Goal: Information Seeking & Learning: Learn about a topic

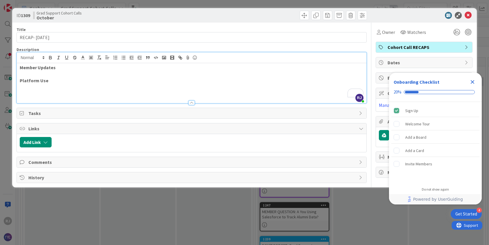
click at [472, 83] on icon "Close Checklist" at bounding box center [472, 82] width 7 height 7
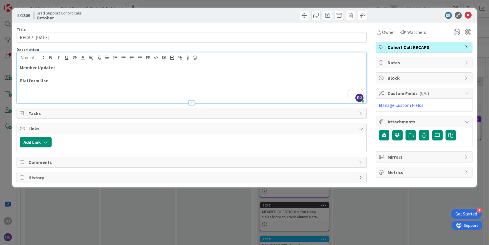
click at [59, 82] on p "Platform Use" at bounding box center [192, 80] width 344 height 7
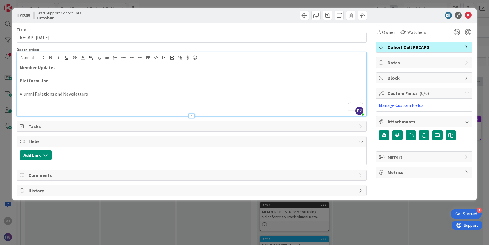
click at [66, 92] on p "Alumni Relations and Newsletters" at bounding box center [192, 94] width 344 height 7
click at [51, 56] on icon "button" at bounding box center [50, 56] width 2 height 1
click at [88, 104] on p "To enrich screen reader interactions, please activate Accessibility in Grammarl…" at bounding box center [192, 107] width 344 height 7
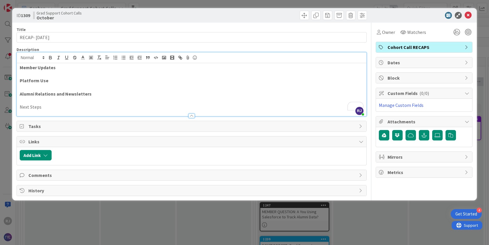
click at [35, 107] on p "Next Steps" at bounding box center [192, 107] width 344 height 7
click at [50, 57] on icon "button" at bounding box center [50, 57] width 5 height 5
click at [92, 110] on div at bounding box center [191, 113] width 349 height 6
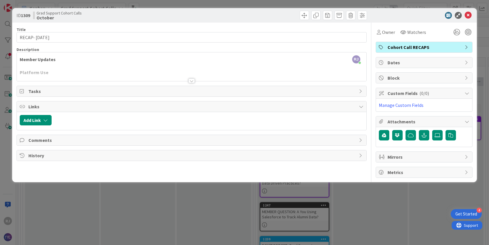
click at [194, 79] on div at bounding box center [191, 81] width 6 height 5
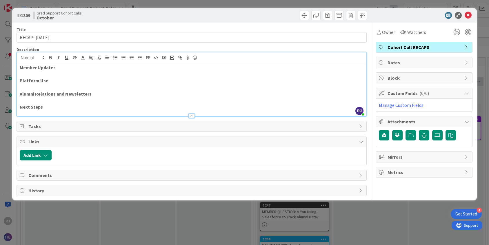
click at [43, 100] on p "To enrich screen reader interactions, please activate Accessibility in Grammarl…" at bounding box center [192, 100] width 344 height 7
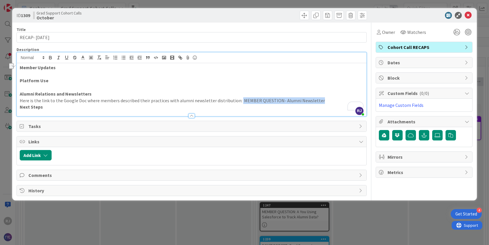
drag, startPoint x: 317, startPoint y: 100, endPoint x: 236, endPoint y: 102, distance: 81.5
click at [236, 102] on p "Here is the link to the Google Doc where members described their practices with…" at bounding box center [192, 100] width 344 height 7
click at [181, 56] on icon "button" at bounding box center [180, 57] width 5 height 5
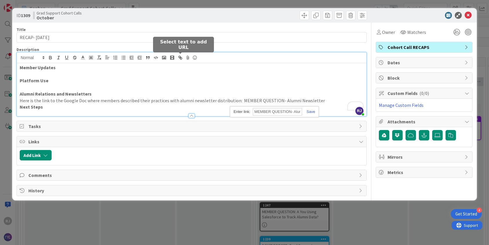
paste input "[URL][DOMAIN_NAME]"
type input "[URL][DOMAIN_NAME]"
click at [308, 112] on link at bounding box center [308, 112] width 13 height 4
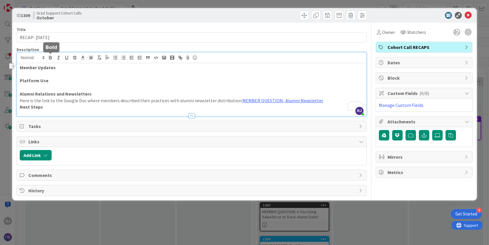
click at [50, 57] on icon "button" at bounding box center [50, 57] width 5 height 5
click at [52, 107] on p "Next Steps" at bounding box center [192, 107] width 344 height 7
click at [21, 105] on strong "Next Steps" at bounding box center [31, 107] width 23 height 6
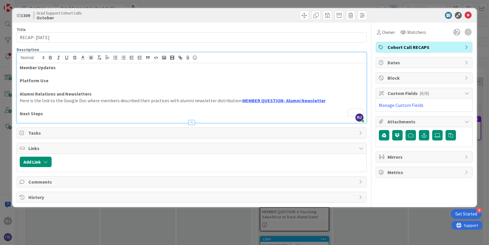
click at [33, 105] on p "To enrich screen reader interactions, please activate Accessibility in Grammarl…" at bounding box center [192, 107] width 344 height 7
click at [21, 103] on p "Here is the link to the Google Doc where members described their practices with…" at bounding box center [192, 100] width 344 height 7
click at [125, 57] on icon "button" at bounding box center [123, 57] width 5 height 5
click at [40, 108] on p "To enrich screen reader interactions, please activate Accessibility in Grammarl…" at bounding box center [192, 107] width 344 height 7
click at [32, 72] on p "To enrich screen reader interactions, please activate Accessibility in Grammarl…" at bounding box center [192, 74] width 344 height 7
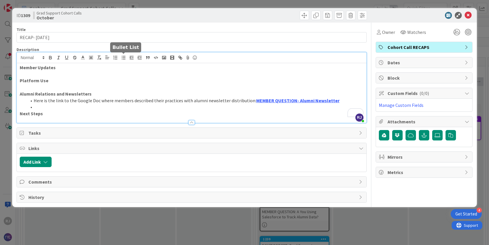
click at [122, 57] on icon "button" at bounding box center [123, 57] width 5 height 5
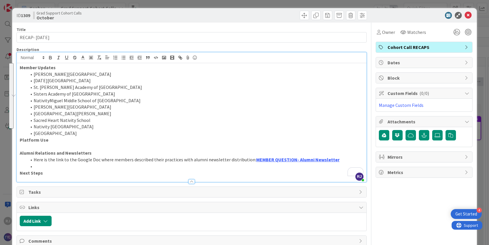
drag, startPoint x: 83, startPoint y: 133, endPoint x: 35, endPoint y: 76, distance: 74.4
click at [35, 76] on ol "[PERSON_NAME][GEOGRAPHIC_DATA][DATE] [GEOGRAPHIC_DATA][PERSON_NAME] of Baltimor…" at bounding box center [192, 104] width 344 height 66
click at [68, 57] on icon "button" at bounding box center [66, 57] width 5 height 5
click at [110, 75] on li "[PERSON_NAME][GEOGRAPHIC_DATA]" at bounding box center [195, 74] width 337 height 7
drag, startPoint x: 83, startPoint y: 134, endPoint x: 34, endPoint y: 76, distance: 75.9
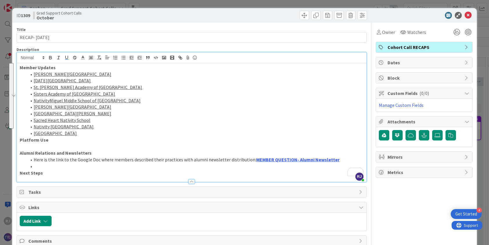
click at [34, 76] on ol "[PERSON_NAME][GEOGRAPHIC_DATA][DATE] [GEOGRAPHIC_DATA][PERSON_NAME] of Baltimor…" at bounding box center [192, 104] width 344 height 66
click at [68, 56] on icon "button" at bounding box center [66, 57] width 2 height 3
click at [94, 69] on p "Member Updates" at bounding box center [192, 67] width 344 height 7
click at [94, 75] on li "[PERSON_NAME][GEOGRAPHIC_DATA]" at bounding box center [195, 74] width 337 height 7
drag, startPoint x: 88, startPoint y: 132, endPoint x: 35, endPoint y: 74, distance: 79.2
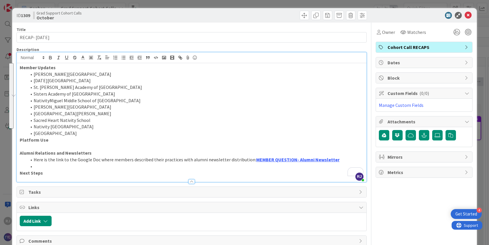
click at [35, 74] on ol "[PERSON_NAME][GEOGRAPHIC_DATA][DATE] [GEOGRAPHIC_DATA][PERSON_NAME] of Baltimor…" at bounding box center [192, 104] width 344 height 66
click at [122, 57] on icon "button" at bounding box center [123, 57] width 5 height 5
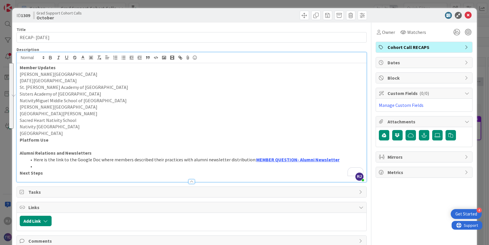
click at [83, 74] on p "[PERSON_NAME][GEOGRAPHIC_DATA]" at bounding box center [192, 74] width 344 height 7
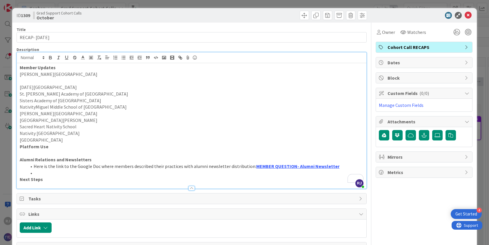
click at [73, 74] on p "[PERSON_NAME][GEOGRAPHIC_DATA]" at bounding box center [192, 74] width 344 height 7
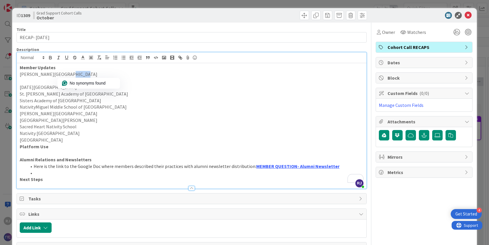
click at [73, 74] on p "[PERSON_NAME][GEOGRAPHIC_DATA]" at bounding box center [192, 74] width 344 height 7
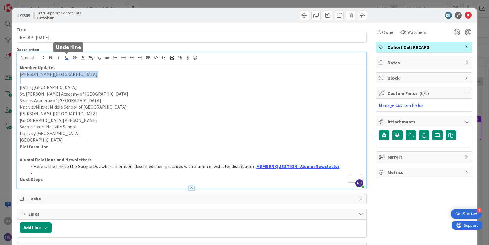
click at [67, 56] on icon "button" at bounding box center [66, 57] width 5 height 5
click at [79, 72] on p "[PERSON_NAME][GEOGRAPHIC_DATA]" at bounding box center [192, 74] width 344 height 7
click at [66, 57] on icon "button" at bounding box center [66, 57] width 5 height 5
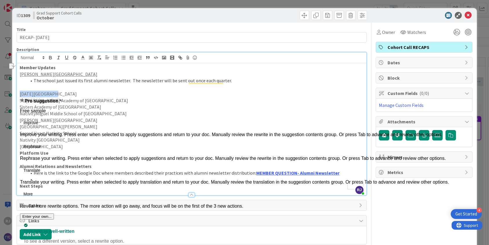
drag, startPoint x: 53, startPoint y: 94, endPoint x: 18, endPoint y: 92, distance: 34.8
click at [18, 92] on div "ID 1309 Grad Support Cohort Calls October Title 18 / 128 RECAP- [DATE] Descript…" at bounding box center [244, 122] width 489 height 245
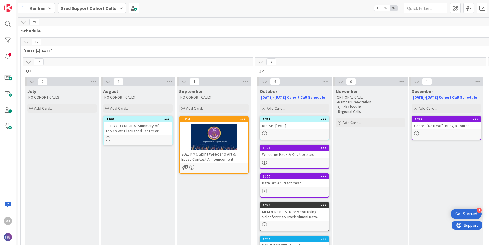
click at [302, 128] on div "RECAP- [DATE]" at bounding box center [294, 126] width 68 height 8
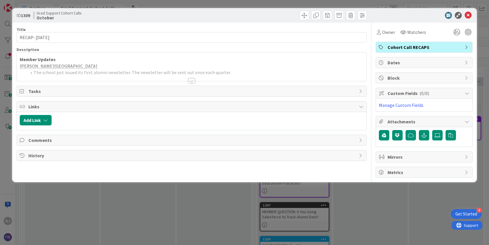
click at [194, 80] on div at bounding box center [191, 81] width 6 height 5
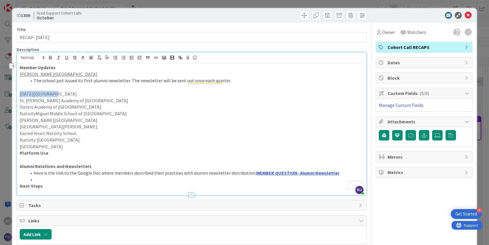
drag, startPoint x: 52, startPoint y: 93, endPoint x: 20, endPoint y: 92, distance: 32.2
click at [20, 92] on p "[DATE][GEOGRAPHIC_DATA]" at bounding box center [192, 94] width 344 height 7
click at [67, 56] on icon "button" at bounding box center [66, 57] width 5 height 5
click at [99, 100] on p "St. [PERSON_NAME] Academy of [GEOGRAPHIC_DATA]" at bounding box center [192, 100] width 344 height 7
click at [58, 94] on p "[DATE][GEOGRAPHIC_DATA]" at bounding box center [192, 94] width 344 height 7
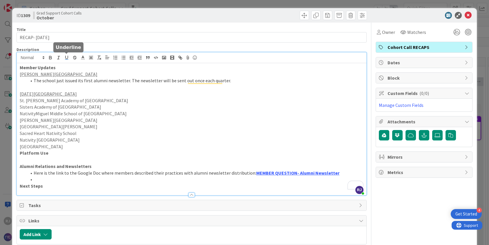
click at [68, 57] on icon "button" at bounding box center [66, 57] width 5 height 5
drag, startPoint x: 100, startPoint y: 101, endPoint x: 20, endPoint y: 101, distance: 80.3
click at [20, 101] on p "St. [PERSON_NAME] Academy of [GEOGRAPHIC_DATA]" at bounding box center [192, 100] width 344 height 7
click at [65, 93] on p "[DATE] School ﻿" at bounding box center [192, 94] width 344 height 7
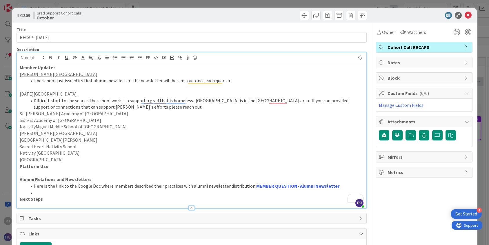
click at [50, 88] on p "To enrich screen reader interactions, please activate Accessibility in Grammarl…" at bounding box center [192, 87] width 344 height 7
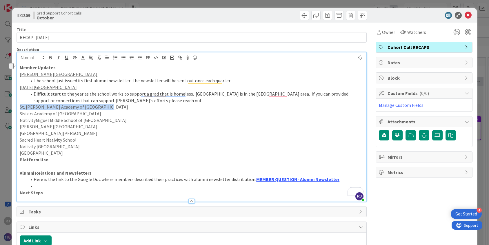
drag, startPoint x: 98, startPoint y: 107, endPoint x: 20, endPoint y: 105, distance: 78.6
click at [20, 105] on p "St. [PERSON_NAME] Academy of [GEOGRAPHIC_DATA]" at bounding box center [192, 107] width 344 height 7
click at [66, 57] on icon "button" at bounding box center [66, 57] width 5 height 5
click at [101, 108] on p "St. [PERSON_NAME] Academy of [GEOGRAPHIC_DATA]" at bounding box center [192, 107] width 344 height 7
click at [67, 56] on icon "button" at bounding box center [66, 57] width 5 height 5
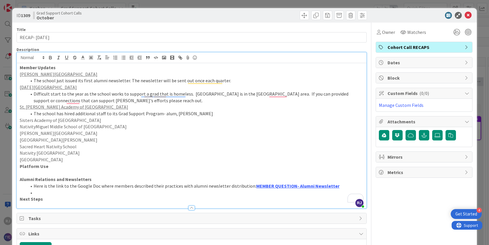
click at [170, 115] on li "The school has hired additional staff to its Grad Support Program- alum, [PERSO…" at bounding box center [195, 113] width 337 height 7
click at [78, 120] on p "Sisters Academy of [GEOGRAPHIC_DATA]" at bounding box center [192, 120] width 344 height 7
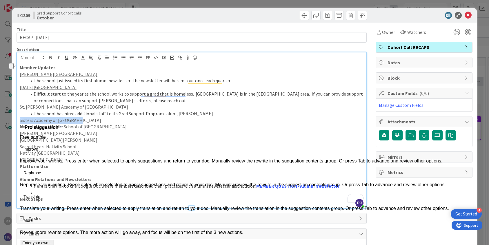
drag, startPoint x: 77, startPoint y: 121, endPoint x: 18, endPoint y: 118, distance: 59.5
click at [18, 118] on div "ID 1309 Grad Support Cohort Calls October Title 18 / 128 RECAP- [DATE] Descript…" at bounding box center [244, 122] width 489 height 245
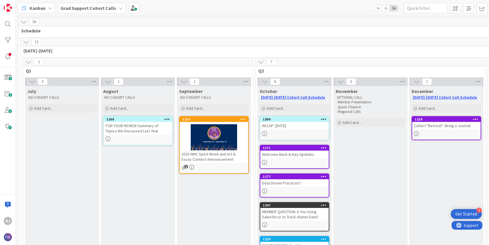
click at [279, 133] on div at bounding box center [294, 133] width 68 height 5
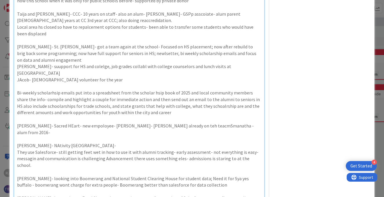
scroll to position [184, 0]
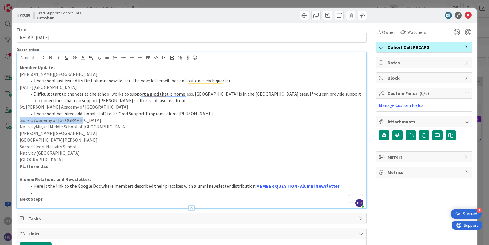
drag, startPoint x: 76, startPoint y: 119, endPoint x: 20, endPoint y: 121, distance: 56.5
click at [20, 121] on p "Sisters Academy of [GEOGRAPHIC_DATA]" at bounding box center [192, 120] width 344 height 7
click at [67, 58] on icon "button" at bounding box center [66, 57] width 5 height 5
click at [89, 122] on p "Sisters Academy of [GEOGRAPHIC_DATA]" at bounding box center [192, 120] width 344 height 7
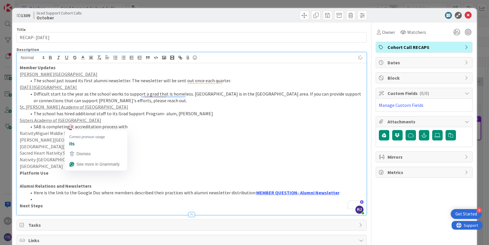
click at [72, 124] on li "SAB is completing it accreditation process with" at bounding box center [195, 126] width 337 height 7
click at [133, 126] on li "SAB is completing its accreditation process with" at bounding box center [195, 126] width 337 height 7
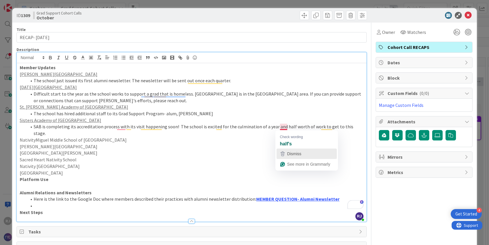
click at [283, 149] on button "Dismiss" at bounding box center [306, 154] width 60 height 10
click at [284, 127] on li "SAB is completing its accreditation process with its visit happening soon! The …" at bounding box center [195, 129] width 337 height 13
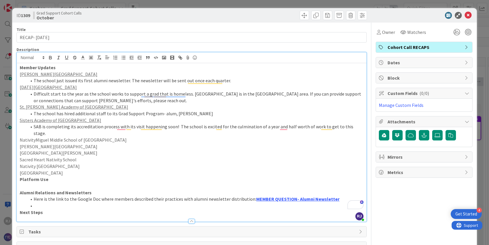
click at [288, 125] on li "SAB is completing its accreditation process with its visit happening soon! The …" at bounding box center [195, 129] width 337 height 13
click at [291, 126] on li "SAB is completing its accreditation process with its visit happening soon! The …" at bounding box center [195, 129] width 337 height 13
click at [360, 128] on li "SAB is completing its accreditation process with its visit happening soon! The …" at bounding box center [195, 129] width 337 height 13
click at [362, 126] on li "SAB is completing its accreditation process, with its visit happening soon! The…" at bounding box center [195, 129] width 337 height 13
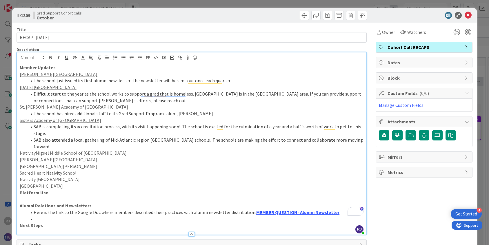
click at [94, 150] on p "NativityMiguel Middle School of [GEOGRAPHIC_DATA]" at bounding box center [192, 153] width 344 height 7
click at [69, 57] on button "button" at bounding box center [67, 57] width 8 height 7
click at [98, 150] on p "NativityMiguel Middle School of [GEOGRAPHIC_DATA]" at bounding box center [192, 153] width 344 height 7
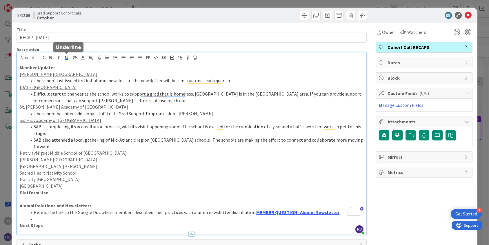
click at [67, 56] on icon "button" at bounding box center [66, 57] width 5 height 5
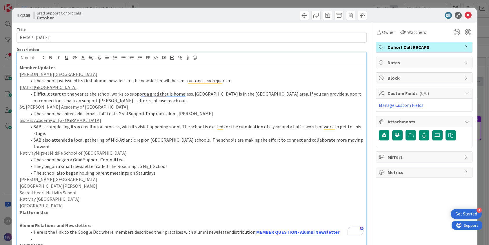
click at [34, 156] on li "The school began a Grad Support Committee." at bounding box center [195, 159] width 337 height 7
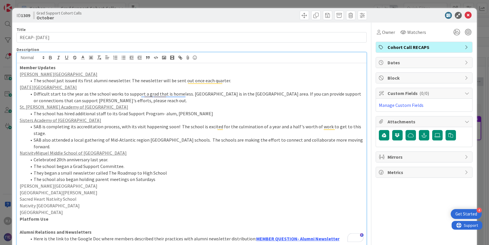
click at [161, 176] on li "The school also began holding parent meetings on Saturdays" at bounding box center [195, 179] width 337 height 7
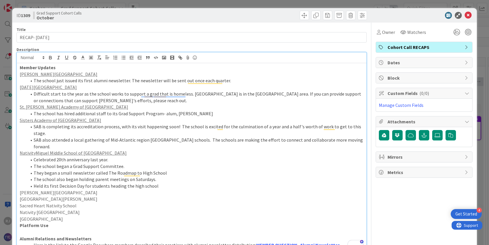
click at [112, 156] on li "Celebrated 20th anniversary last year." at bounding box center [195, 159] width 337 height 7
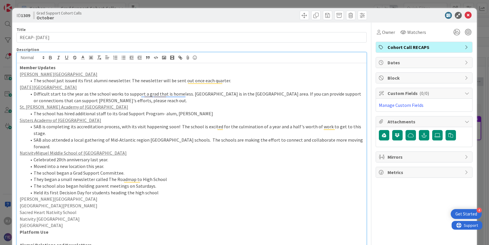
click at [158, 189] on li "Held its first Decision Day for students heading the high school" at bounding box center [195, 192] width 337 height 7
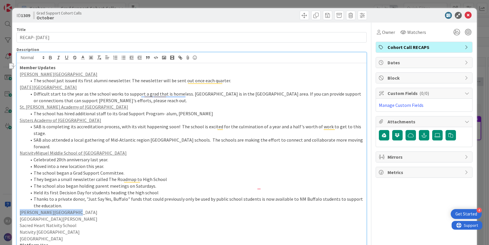
drag, startPoint x: 68, startPoint y: 198, endPoint x: 21, endPoint y: 198, distance: 47.5
click at [21, 209] on p "[PERSON_NAME][GEOGRAPHIC_DATA]" at bounding box center [192, 212] width 344 height 7
click at [67, 56] on icon "button" at bounding box center [66, 57] width 5 height 5
click at [73, 209] on p "[PERSON_NAME][GEOGRAPHIC_DATA]" at bounding box center [192, 212] width 344 height 7
click at [67, 57] on icon "button" at bounding box center [66, 57] width 5 height 5
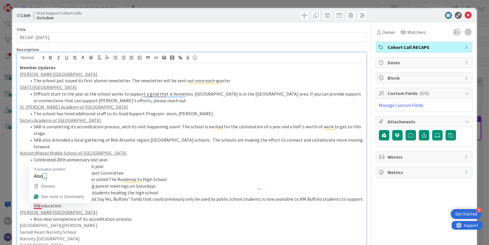
click at [38, 216] on li "Also near completion of its accreditation process." at bounding box center [195, 219] width 337 height 7
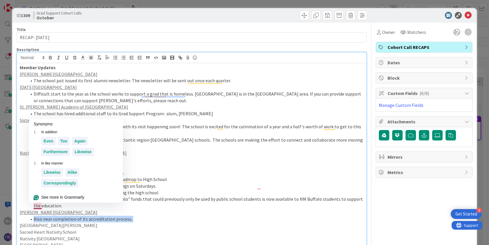
click at [38, 216] on li "Also near completion of its accreditation process." at bounding box center [195, 219] width 337 height 7
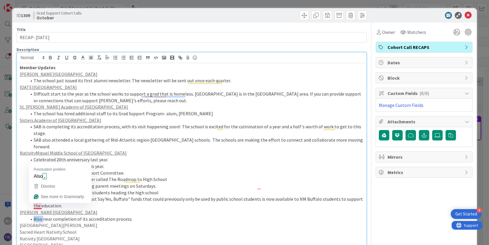
drag, startPoint x: 43, startPoint y: 205, endPoint x: 34, endPoint y: 205, distance: 8.7
click at [34, 216] on li "Also near completion of its accreditation process." at bounding box center [195, 219] width 337 height 7
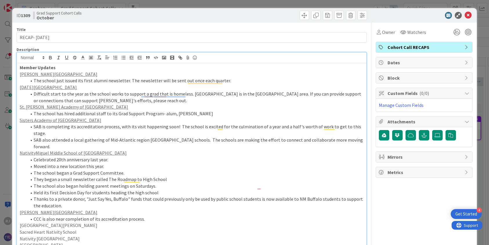
click at [147, 216] on li "CCC is also near completion of its accreditation process." at bounding box center [195, 219] width 337 height 7
click at [33, 222] on li "New GSP associate is" at bounding box center [195, 225] width 337 height 7
click at [84, 222] on li ""New" GSP associate is" at bounding box center [195, 225] width 337 height 7
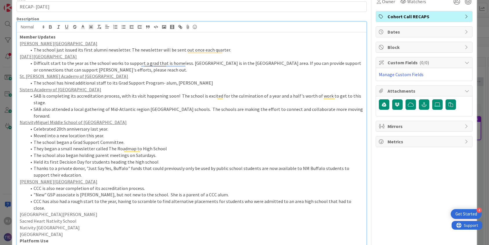
scroll to position [31, 0]
drag, startPoint x: 73, startPoint y: 194, endPoint x: 21, endPoint y: 193, distance: 52.4
click at [21, 211] on p "[GEOGRAPHIC_DATA][PERSON_NAME]" at bounding box center [192, 214] width 344 height 7
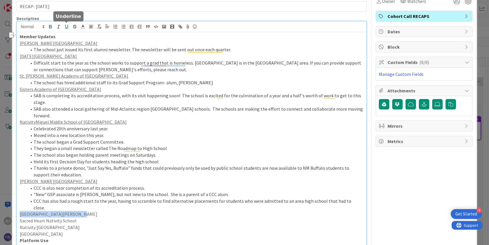
click at [67, 26] on icon "button" at bounding box center [66, 26] width 5 height 5
click at [88, 211] on p "[GEOGRAPHIC_DATA][PERSON_NAME]" at bounding box center [192, 214] width 344 height 7
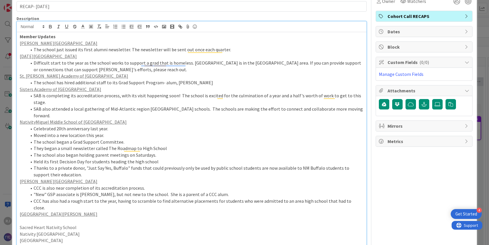
click at [53, 218] on p "To enrich screen reader interactions, please activate Accessibility in Grammarl…" at bounding box center [192, 221] width 344 height 7
click at [245, 191] on li ""New" GSP associate is Tasha Rivera, but not new to the school. She is a parent…" at bounding box center [195, 194] width 337 height 7
click at [34, 191] on li ""New" GSP associate is Tasha Rivera, but not new to the school. She is a parent…" at bounding box center [195, 194] width 337 height 7
click at [43, 218] on li "To enrich screen reader interactions, please activate Accessibility in Grammarl…" at bounding box center [195, 221] width 337 height 7
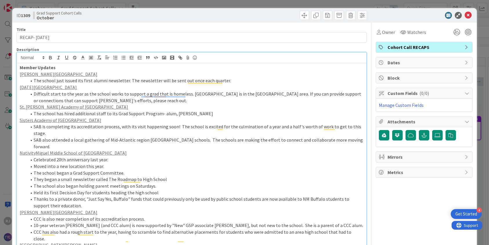
scroll to position [31, 0]
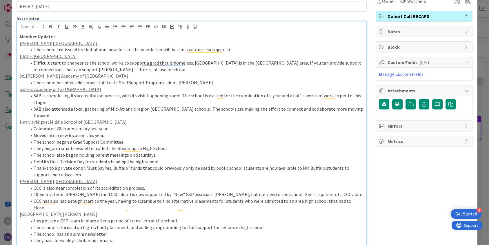
click at [181, 218] on li "Has gotten a GSP team in place after a period of transition at the school." at bounding box center [195, 221] width 337 height 7
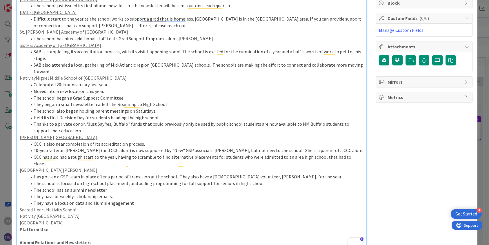
scroll to position [77, 0]
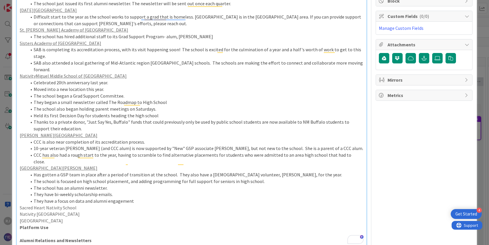
click at [79, 205] on p "Sacred Heart Nativity School" at bounding box center [192, 208] width 344 height 7
drag, startPoint x: 79, startPoint y: 189, endPoint x: 21, endPoint y: 187, distance: 58.6
click at [21, 205] on p "Sacred Heart Nativity School" at bounding box center [192, 208] width 344 height 7
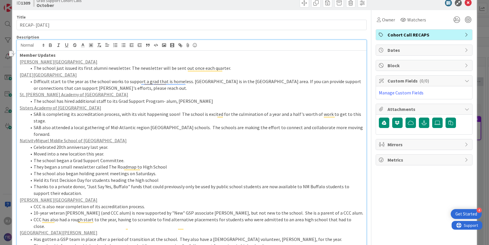
scroll to position [8, 0]
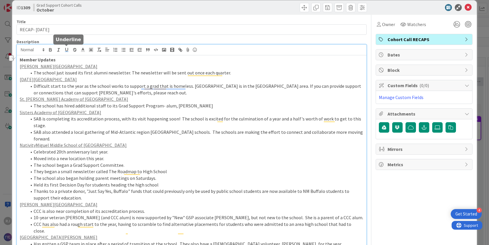
click at [68, 50] on icon "button" at bounding box center [66, 49] width 2 height 3
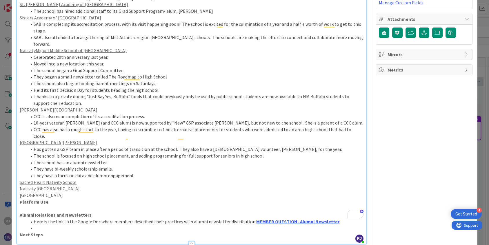
scroll to position [112, 0]
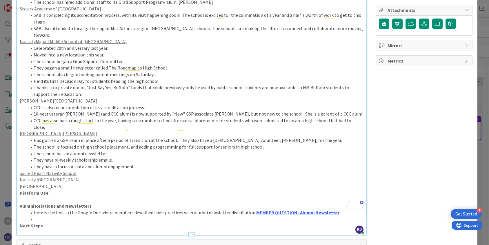
click at [86, 170] on p "Sacred Heart Nativity School" at bounding box center [192, 173] width 344 height 7
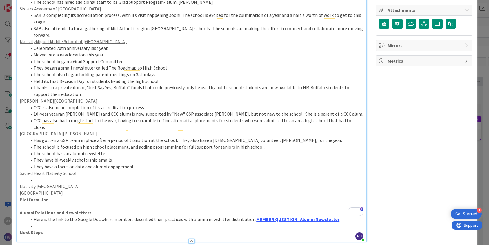
click at [119, 157] on li "They have bi-weekly scholarship emails." at bounding box center [195, 160] width 337 height 7
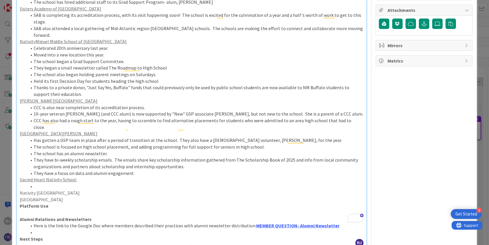
click at [281, 137] on li "Has gotten a GSP team in place after a period of transition at the school. They…" at bounding box center [195, 140] width 337 height 7
click at [173, 137] on li "Has gotten a GSP team in place after a period of transition at the school. They…" at bounding box center [195, 140] width 337 height 7
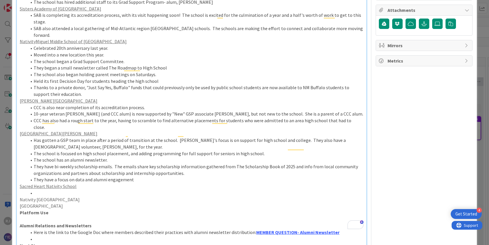
click at [43, 190] on li "To enrich screen reader interactions, please activate Accessibility in Grammarl…" at bounding box center [195, 193] width 337 height 7
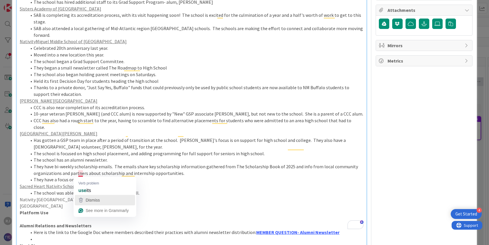
click at [92, 200] on span "Dismiss" at bounding box center [92, 200] width 14 height 5
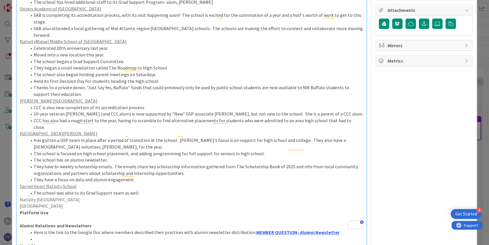
click at [78, 190] on li "The school was able to its Grad Support team as well." at bounding box center [195, 193] width 337 height 7
click at [156, 190] on li "The school was able to add to its Grad Support team as well." at bounding box center [195, 193] width 337 height 7
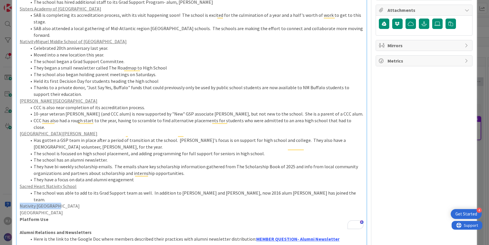
drag, startPoint x: 56, startPoint y: 179, endPoint x: 20, endPoint y: 179, distance: 35.9
click at [20, 203] on p "Nativity [GEOGRAPHIC_DATA]" at bounding box center [192, 206] width 344 height 7
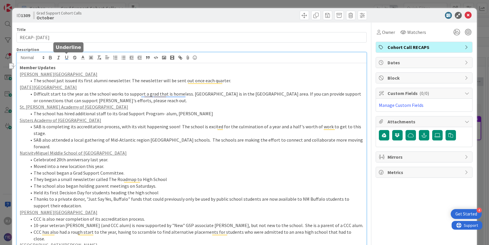
click at [66, 57] on icon "button" at bounding box center [66, 57] width 5 height 5
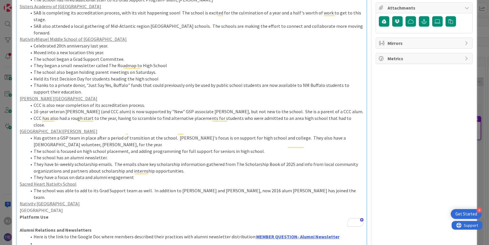
scroll to position [116, 0]
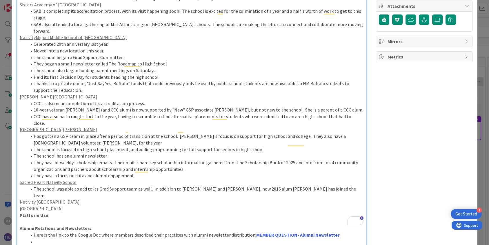
click at [59, 199] on p "Nativity [GEOGRAPHIC_DATA]" at bounding box center [192, 202] width 344 height 7
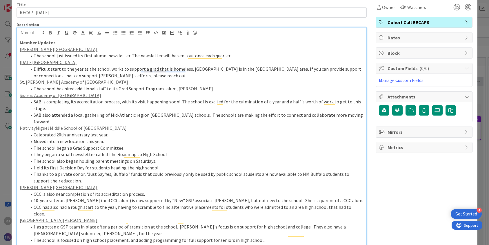
scroll to position [25, 0]
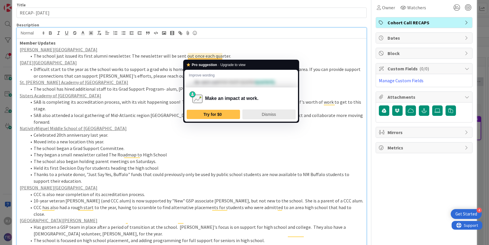
click at [266, 115] on span "Dismiss" at bounding box center [269, 114] width 14 height 5
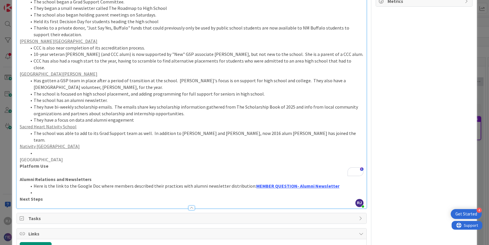
scroll to position [172, 0]
click at [45, 149] on li "To enrich screen reader interactions, please activate Accessibility in Grammarl…" at bounding box center [195, 152] width 337 height 7
drag, startPoint x: 59, startPoint y: 122, endPoint x: 21, endPoint y: 118, distance: 39.0
click at [21, 142] on p "Nativity [GEOGRAPHIC_DATA]" at bounding box center [192, 145] width 344 height 7
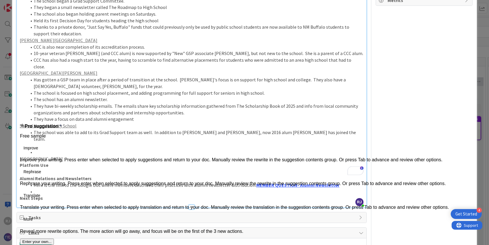
click at [66, 142] on p "To enrich screen reader interactions, please activate Accessibility in Grammarl…" at bounding box center [192, 145] width 344 height 7
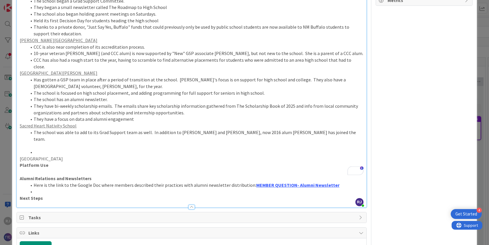
click at [51, 149] on li "To enrich screen reader interactions, please activate Accessibility in Grammarl…" at bounding box center [195, 152] width 337 height 7
click at [81, 156] on p "[GEOGRAPHIC_DATA]" at bounding box center [192, 159] width 344 height 7
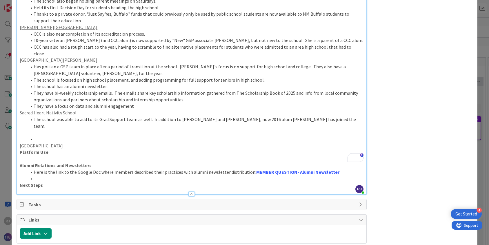
scroll to position [186, 0]
click at [43, 135] on li "To enrich screen reader interactions, please activate Accessibility in Grammarl…" at bounding box center [195, 138] width 337 height 7
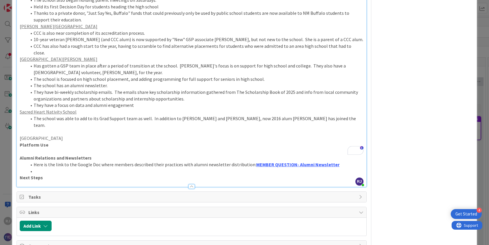
click at [36, 148] on p "To enrich screen reader interactions, please activate Accessibility in Grammarl…" at bounding box center [192, 151] width 344 height 7
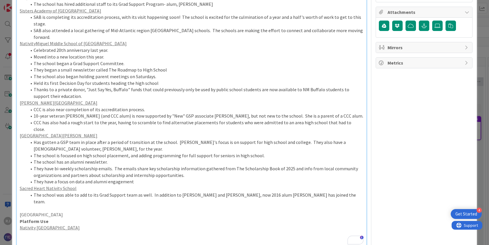
scroll to position [144, 0]
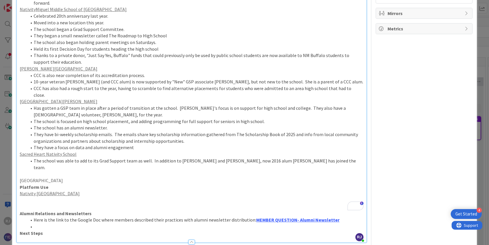
click at [42, 171] on p "To enrich screen reader interactions, please activate Accessibility in Grammarl…" at bounding box center [192, 174] width 344 height 7
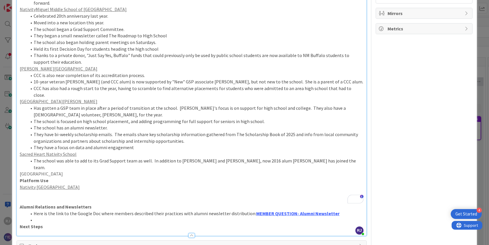
click at [74, 171] on p "[GEOGRAPHIC_DATA]" at bounding box center [192, 174] width 344 height 7
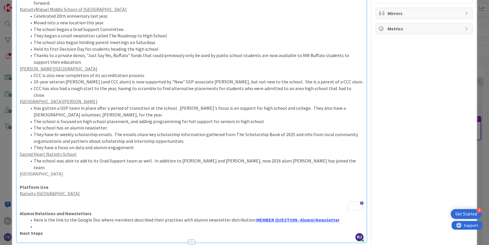
drag, startPoint x: 71, startPoint y: 147, endPoint x: 20, endPoint y: 147, distance: 50.4
click at [20, 171] on p "[GEOGRAPHIC_DATA]" at bounding box center [192, 174] width 344 height 7
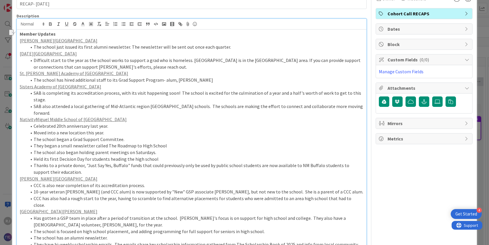
scroll to position [33, 0]
click at [66, 23] on icon "button" at bounding box center [66, 24] width 5 height 5
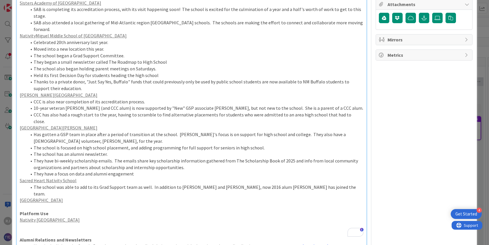
scroll to position [119, 0]
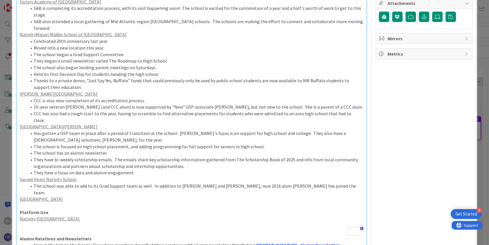
click at [76, 196] on p "[GEOGRAPHIC_DATA]" at bounding box center [192, 199] width 344 height 7
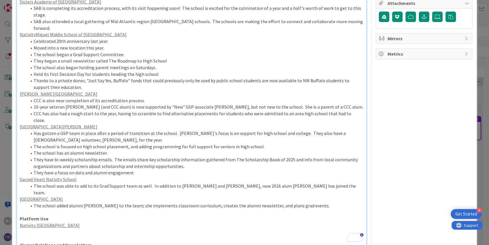
click at [59, 229] on p "To enrich screen reader interactions, please activate Accessibility in Grammarl…" at bounding box center [192, 232] width 344 height 7
